Goal: Check status: Check status

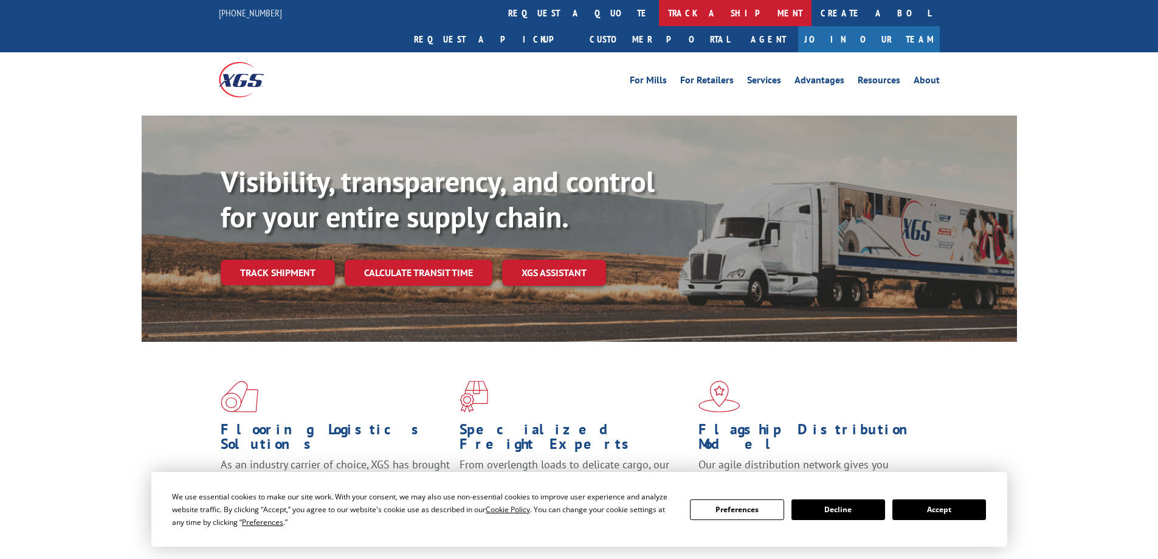
click at [659, 15] on link "track a shipment" at bounding box center [735, 13] width 153 height 26
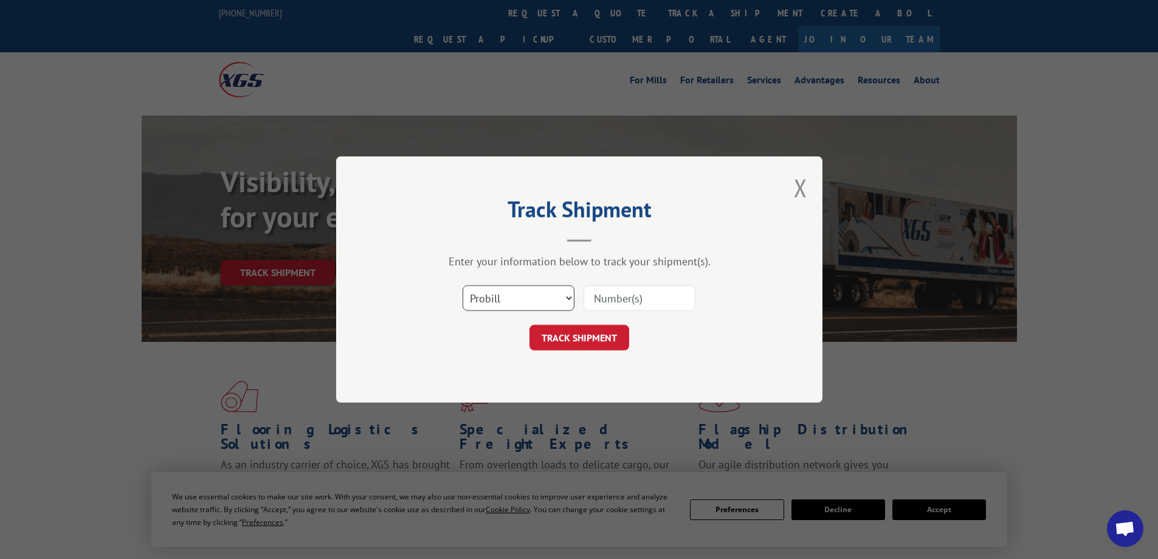
click at [495, 304] on select "Select category... Probill BOL PO" at bounding box center [518, 298] width 112 height 26
select select "bol"
click at [462, 285] on select "Select category... Probill BOL PO" at bounding box center [518, 298] width 112 height 26
click at [627, 296] on input at bounding box center [639, 298] width 112 height 26
paste input "5620281"
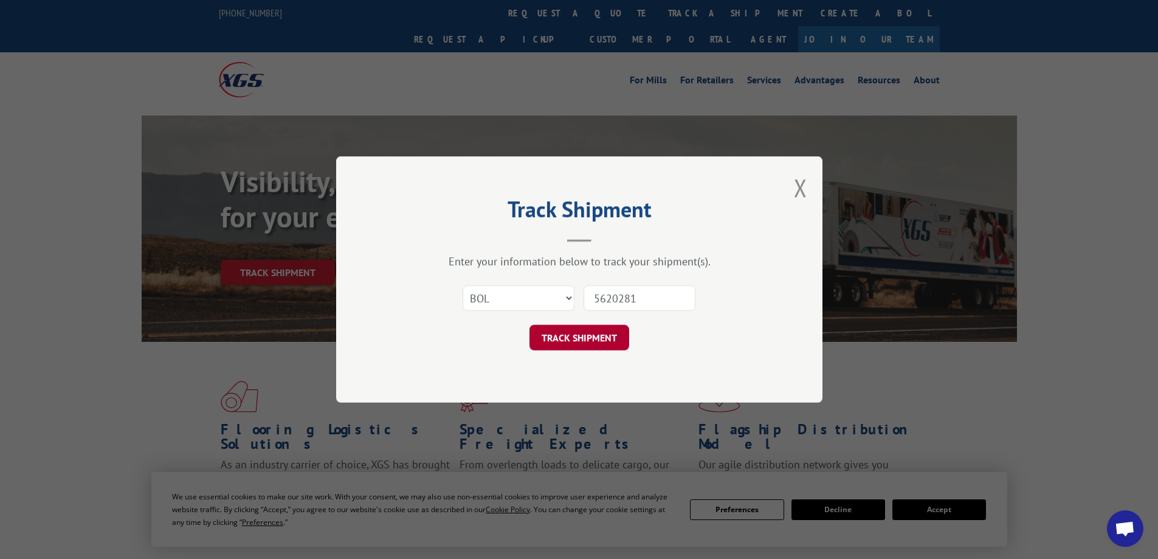
type input "5620281"
click at [594, 339] on button "TRACK SHIPMENT" at bounding box center [579, 338] width 100 height 26
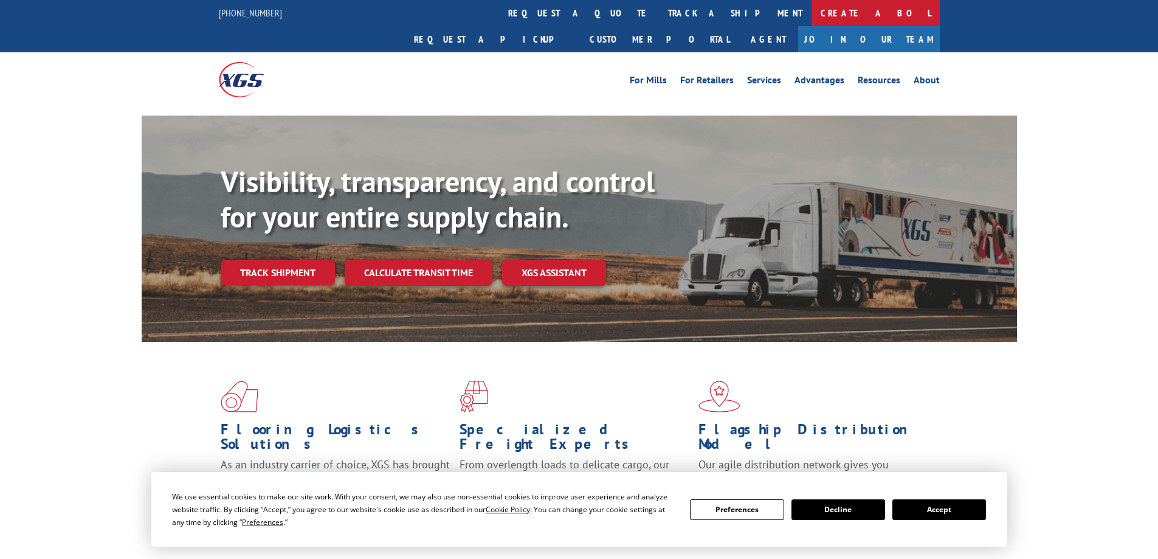
click at [811, 12] on link "Create a BOL" at bounding box center [875, 13] width 128 height 26
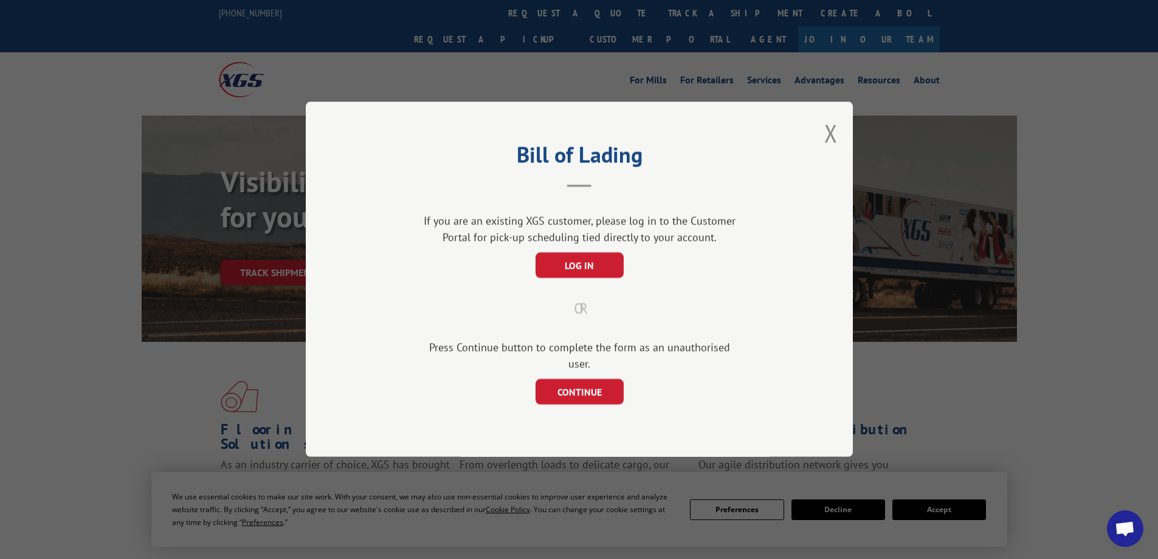
click at [820, 132] on div "Bill of Lading If you are an existing XGS customer, please log in to the Custom…" at bounding box center [579, 278] width 547 height 355
click at [825, 132] on button "Close modal" at bounding box center [830, 133] width 13 height 32
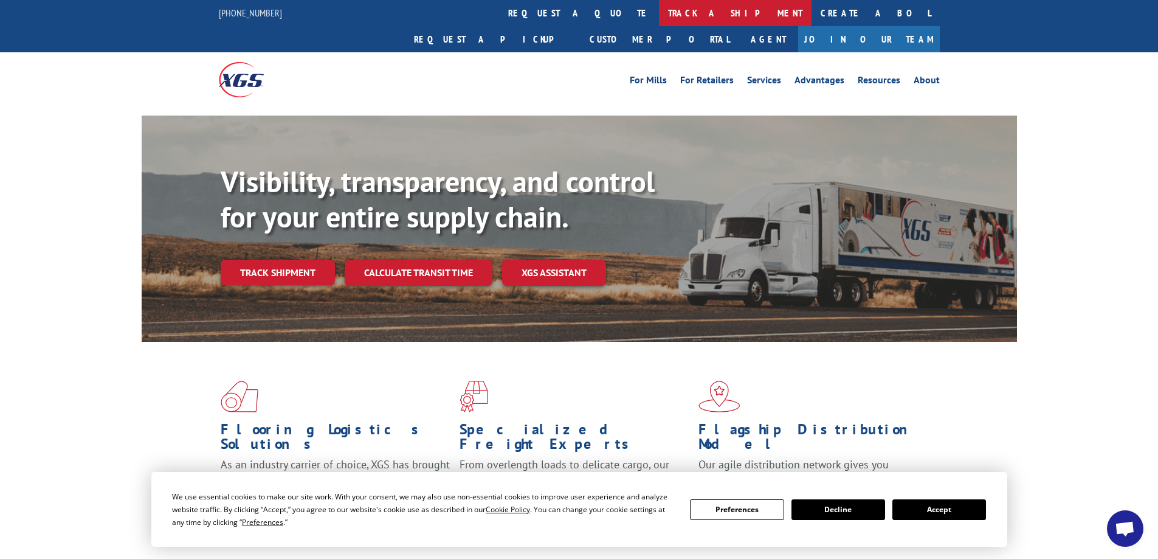
click at [659, 16] on link "track a shipment" at bounding box center [735, 13] width 153 height 26
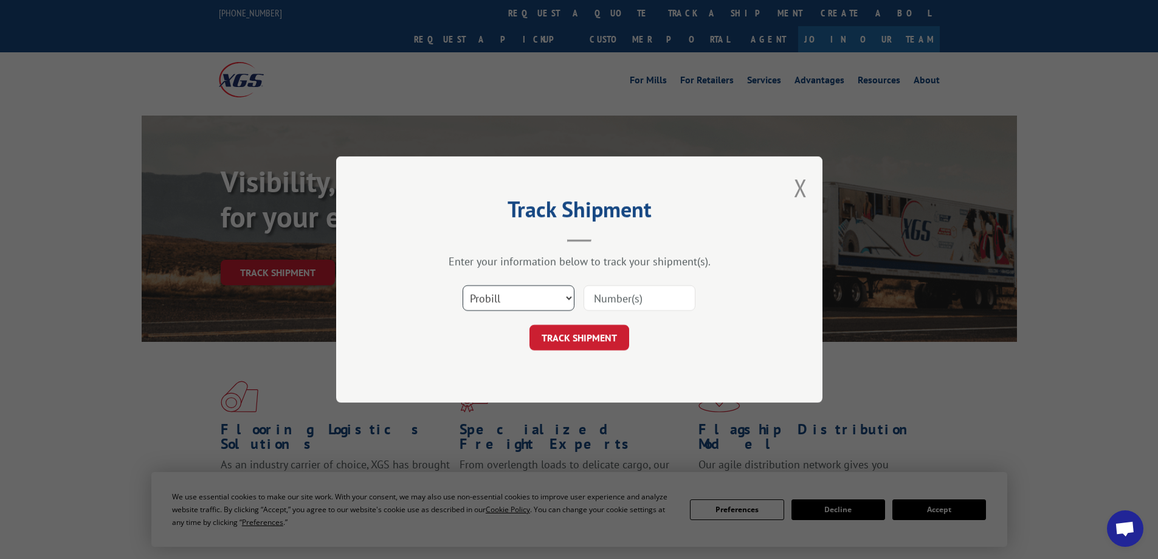
click at [511, 298] on select "Select category... Probill BOL PO" at bounding box center [518, 298] width 112 height 26
select select "bol"
click at [462, 285] on select "Select category... Probill BOL PO" at bounding box center [518, 298] width 112 height 26
click at [617, 304] on input at bounding box center [639, 298] width 112 height 26
paste input "5559112"
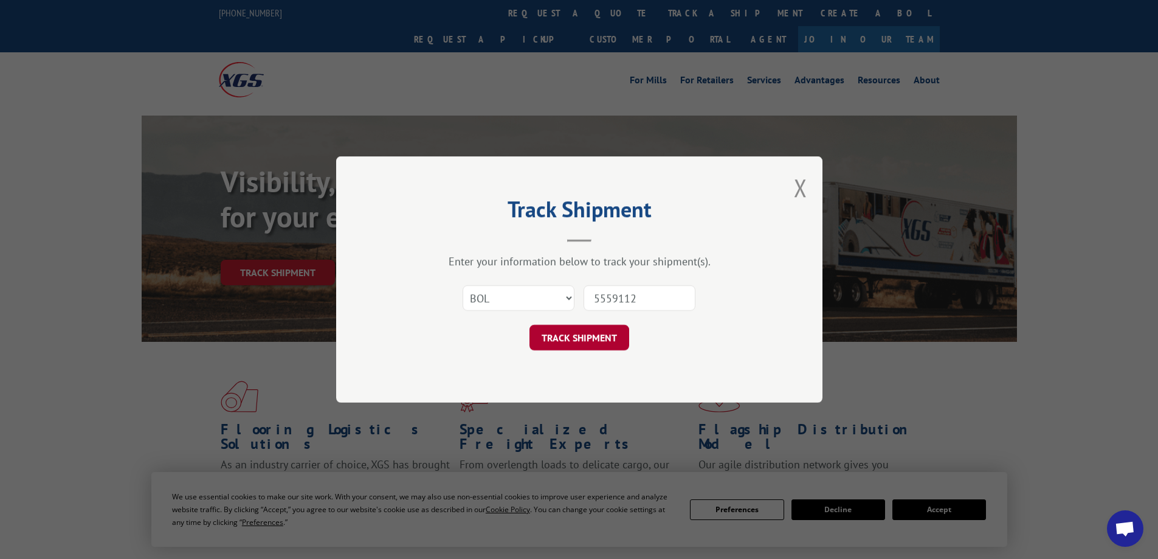
type input "5559112"
click at [598, 340] on button "TRACK SHIPMENT" at bounding box center [579, 338] width 100 height 26
